Goal: Task Accomplishment & Management: Manage account settings

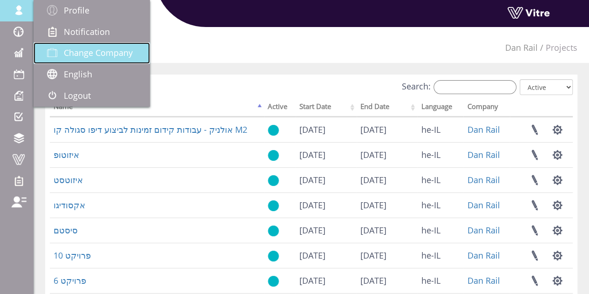
click at [93, 57] on span "Change Company" at bounding box center [98, 52] width 69 height 11
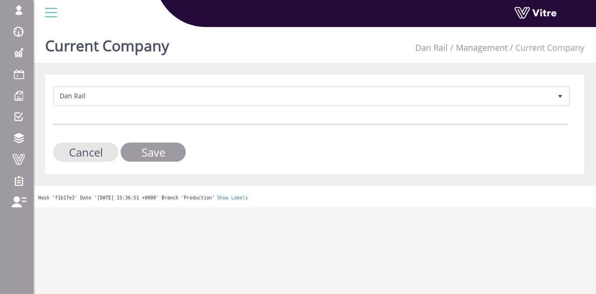
click at [258, 111] on form "Dan Rail 404 Cancel Save" at bounding box center [310, 123] width 515 height 75
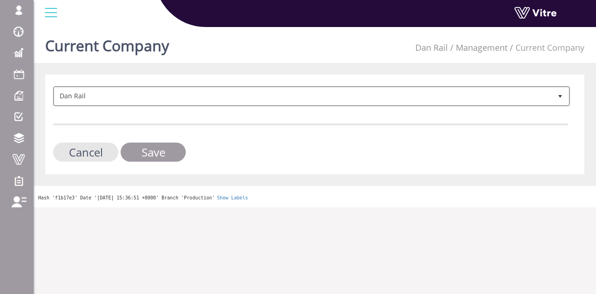
click at [257, 103] on span "Dan Rail" at bounding box center [304, 96] width 498 height 17
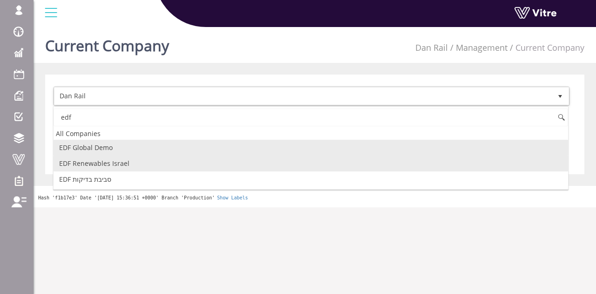
click at [173, 162] on li "EDF Renewables Israel" at bounding box center [311, 164] width 515 height 16
type input "edf"
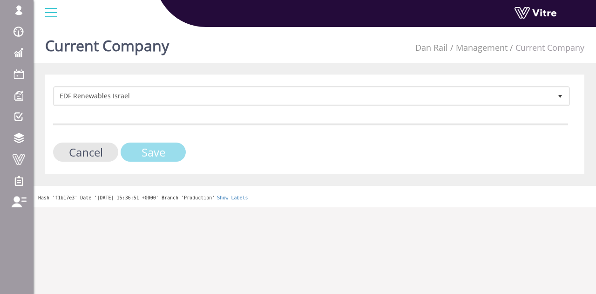
click at [166, 152] on input "Save" at bounding box center [153, 152] width 65 height 19
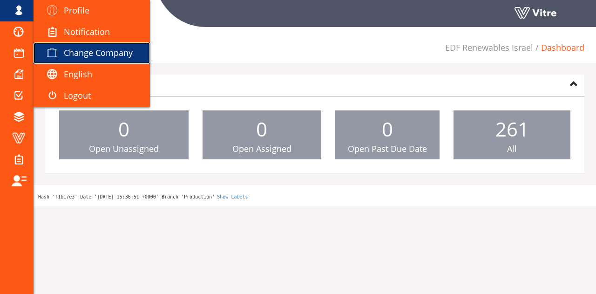
click at [89, 61] on link "Change Company" at bounding box center [92, 52] width 116 height 21
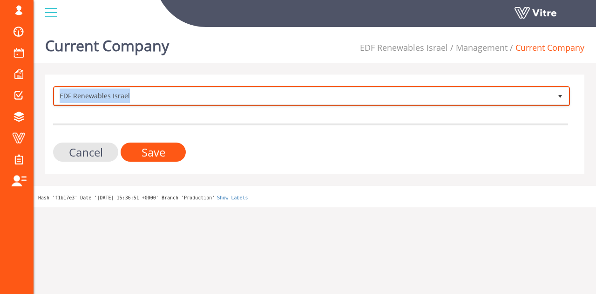
drag, startPoint x: 150, startPoint y: 98, endPoint x: 58, endPoint y: 87, distance: 92.4
click at [58, 88] on span "EDF Renewables Israel" at bounding box center [304, 96] width 498 height 17
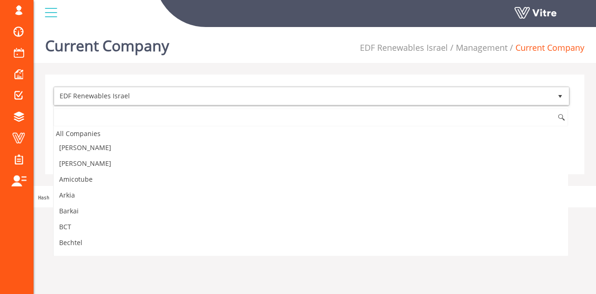
scroll to position [134, 0]
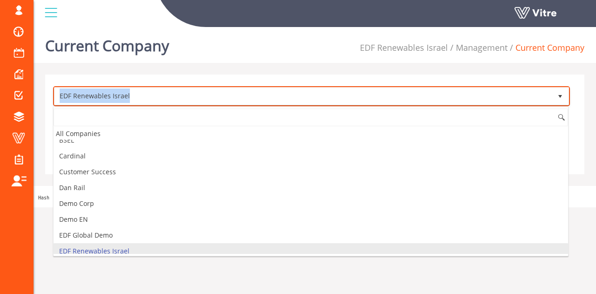
copy span "EDF Renewables Israel"
drag, startPoint x: 132, startPoint y: 95, endPoint x: 60, endPoint y: 96, distance: 72.2
click at [60, 96] on span "EDF Renewables Israel" at bounding box center [304, 96] width 498 height 17
